Goal: Task Accomplishment & Management: Manage account settings

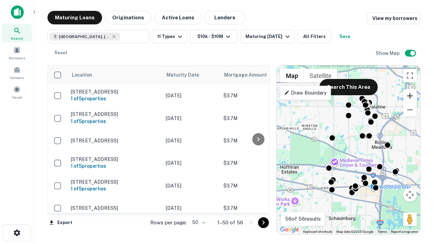
click at [410, 96] on button "Zoom in" at bounding box center [411, 96] width 14 height 14
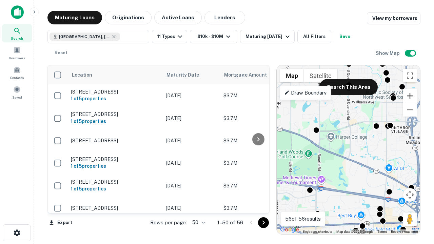
click at [410, 96] on button "Zoom in" at bounding box center [411, 96] width 14 height 14
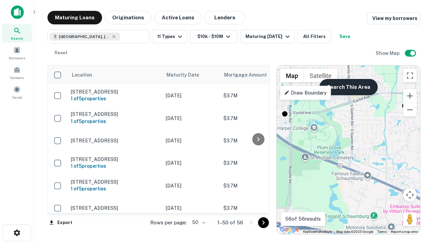
click at [349, 87] on button "Search This Area" at bounding box center [349, 87] width 58 height 16
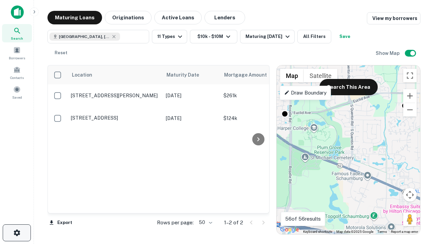
click at [17, 233] on icon "button" at bounding box center [17, 233] width 8 height 8
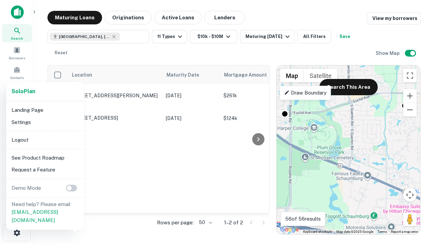
click at [45, 140] on li "Logout" at bounding box center [45, 140] width 73 height 12
